Goal: Transaction & Acquisition: Purchase product/service

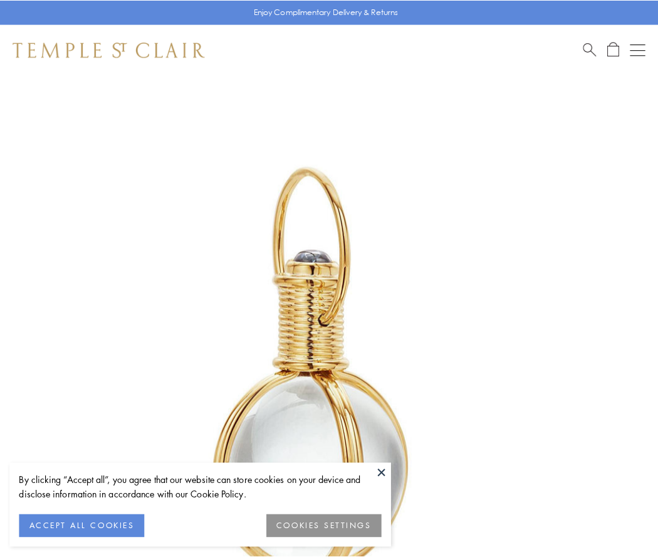
scroll to position [327, 0]
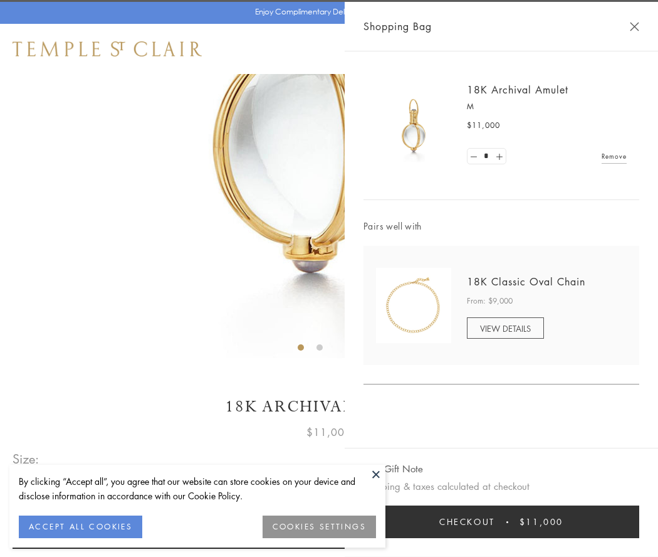
click at [502, 522] on button "Checkout $11,000" at bounding box center [502, 521] width 276 height 33
